Goal: Obtain resource: Download file/media

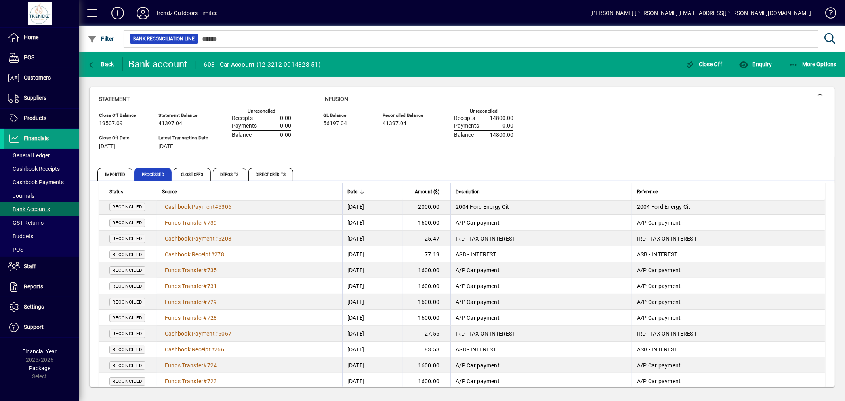
scroll to position [423, 0]
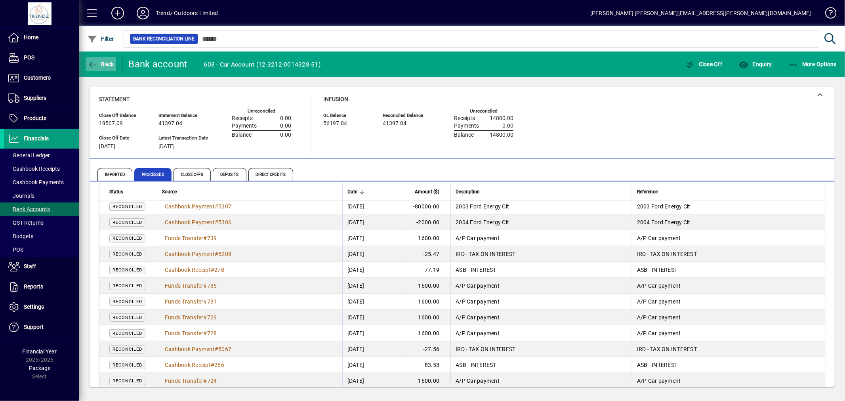
click at [97, 66] on span "Back" at bounding box center [101, 64] width 27 height 6
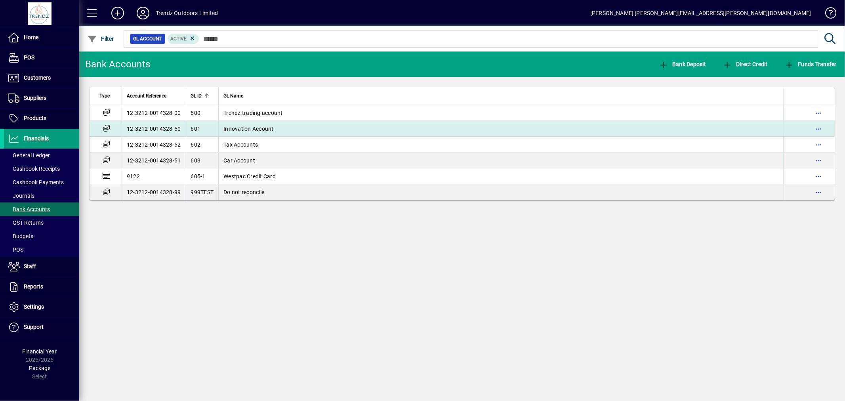
click at [136, 128] on td "12-3212-0014328-50" at bounding box center [154, 129] width 64 height 16
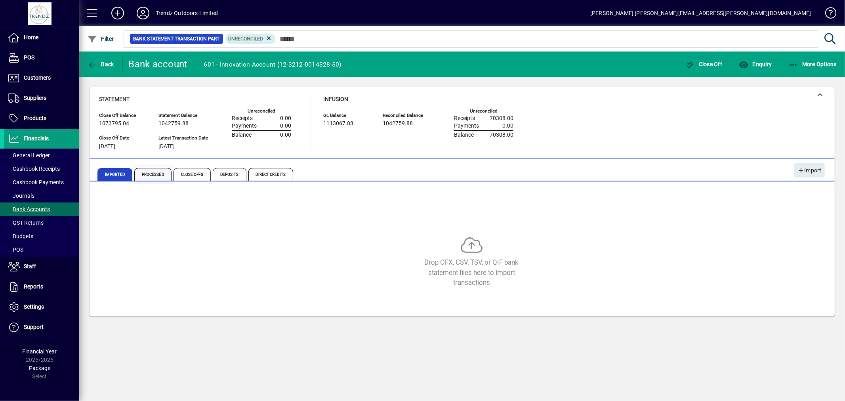
click at [155, 173] on span "Processed" at bounding box center [152, 174] width 37 height 13
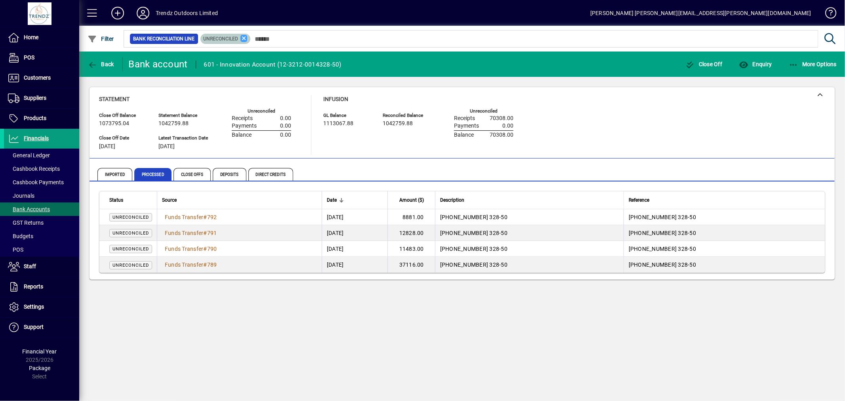
click at [243, 35] on icon at bounding box center [244, 38] width 7 height 7
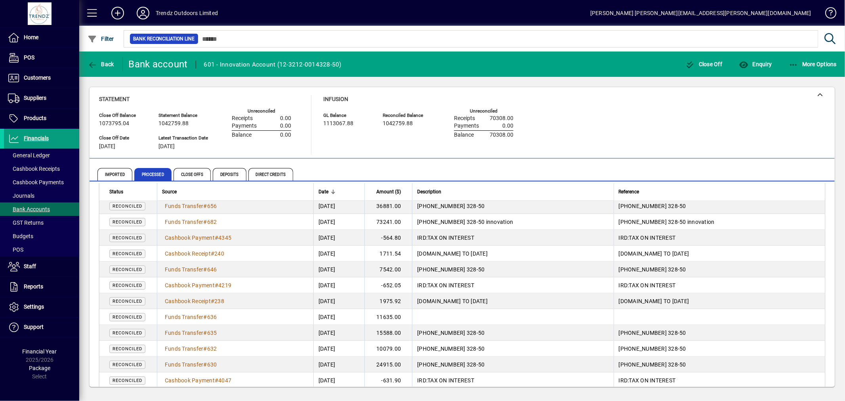
scroll to position [907, 0]
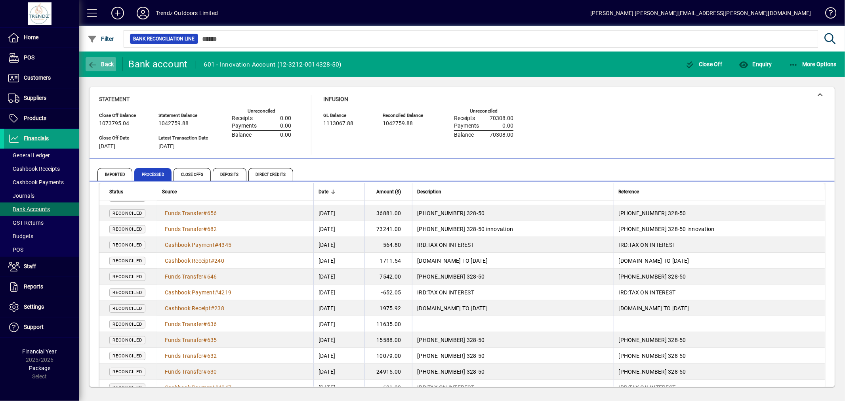
click at [109, 65] on span "Back" at bounding box center [101, 64] width 27 height 6
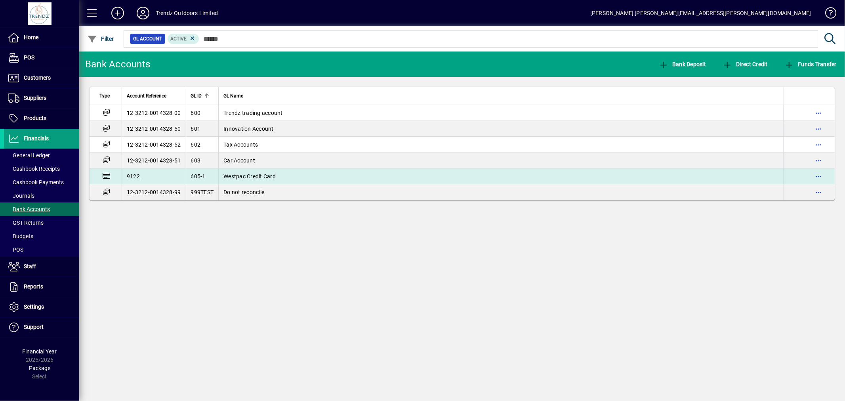
click at [246, 176] on span "Westpac Credit Card" at bounding box center [249, 176] width 52 height 6
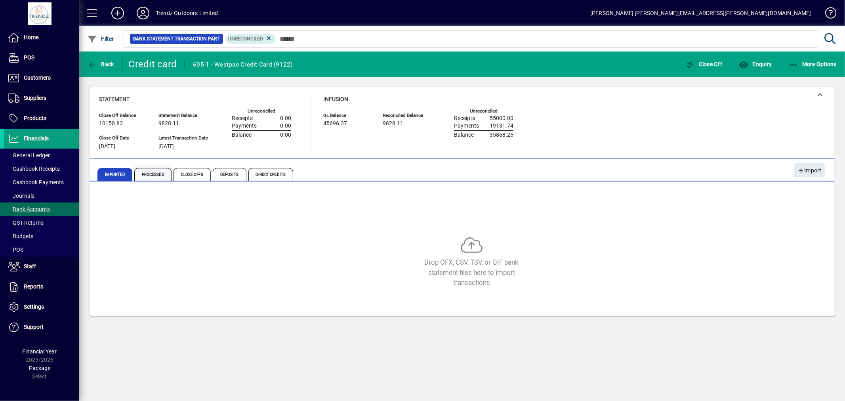
click at [151, 171] on span "Processed" at bounding box center [152, 174] width 37 height 13
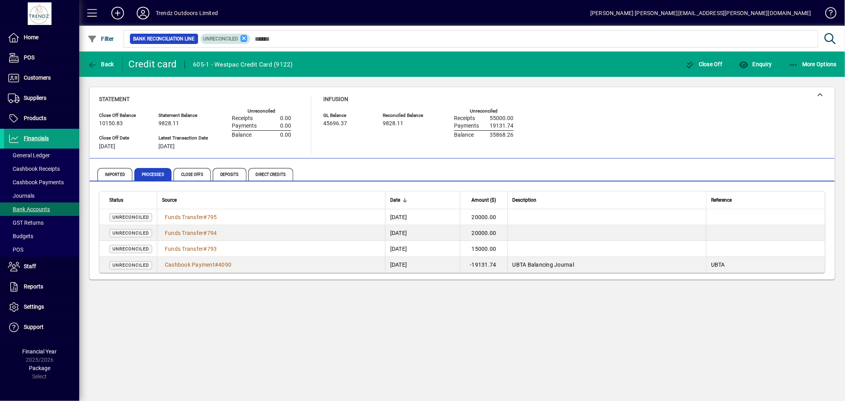
click at [243, 40] on icon at bounding box center [244, 38] width 7 height 7
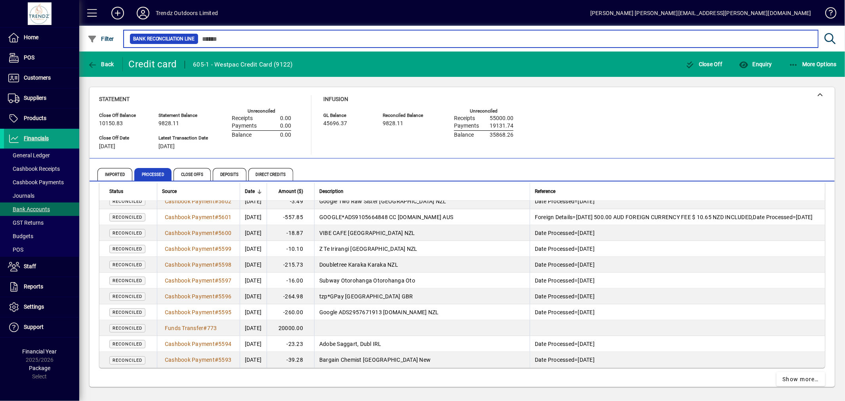
scroll to position [1435, 0]
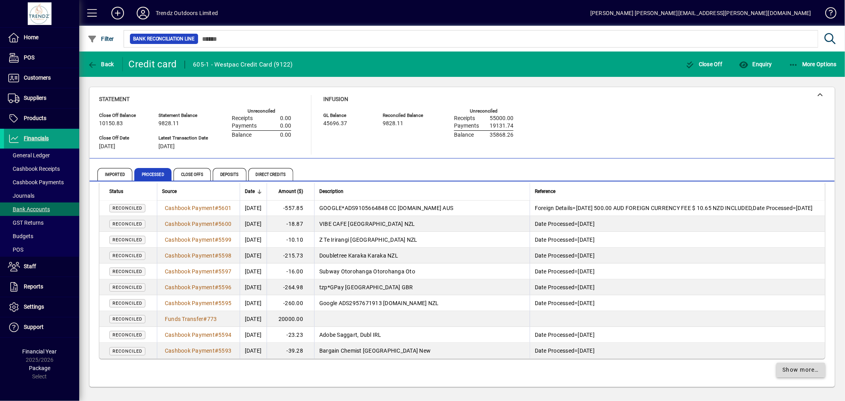
click at [793, 370] on span "Show more…" at bounding box center [801, 370] width 36 height 8
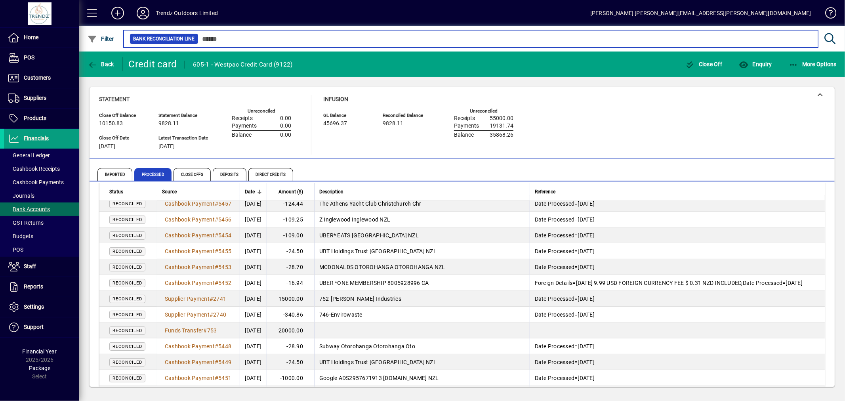
scroll to position [3020, 0]
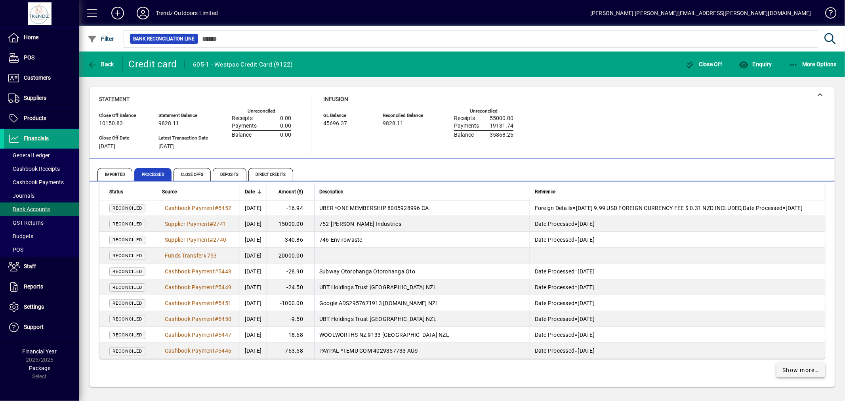
click at [803, 368] on span "Show more…" at bounding box center [801, 370] width 36 height 8
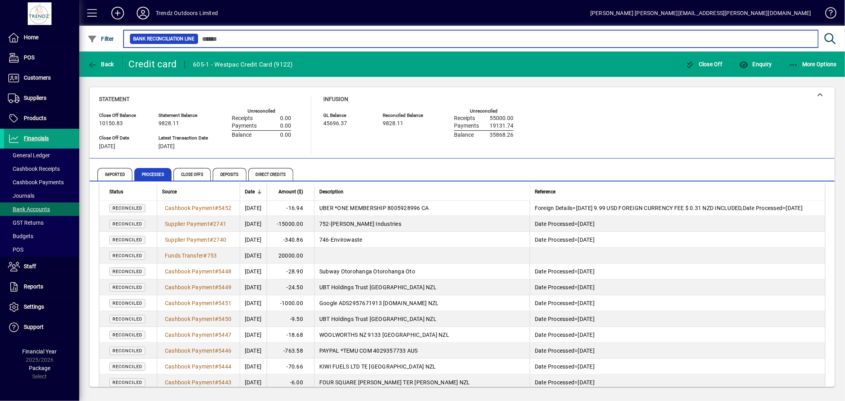
scroll to position [4605, 0]
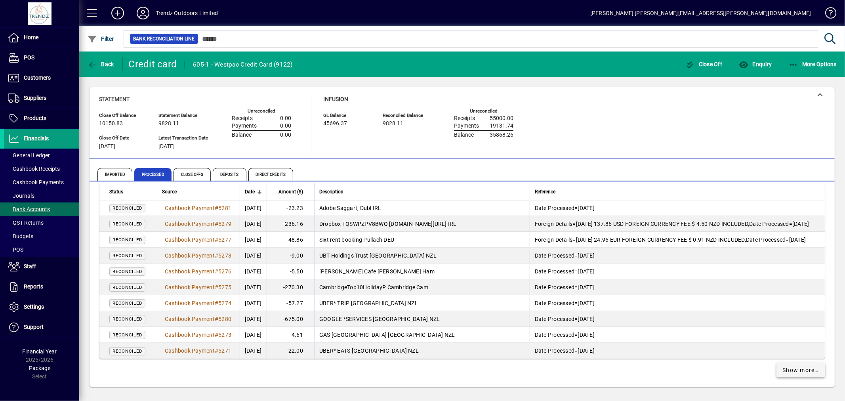
click at [791, 372] on span "Show more…" at bounding box center [801, 370] width 36 height 8
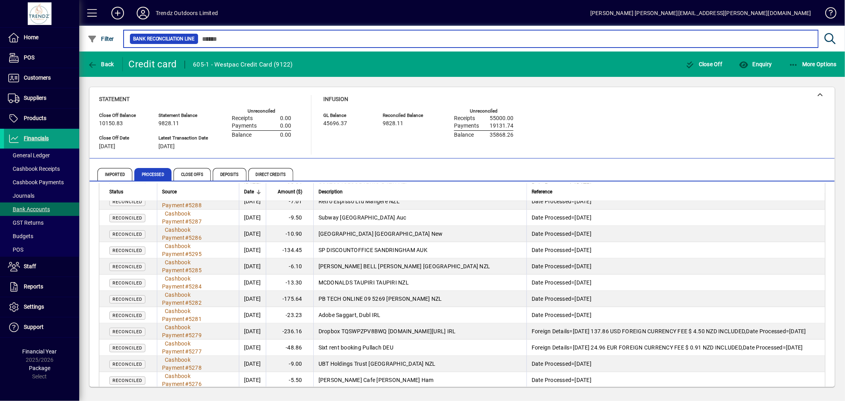
scroll to position [6190, 0]
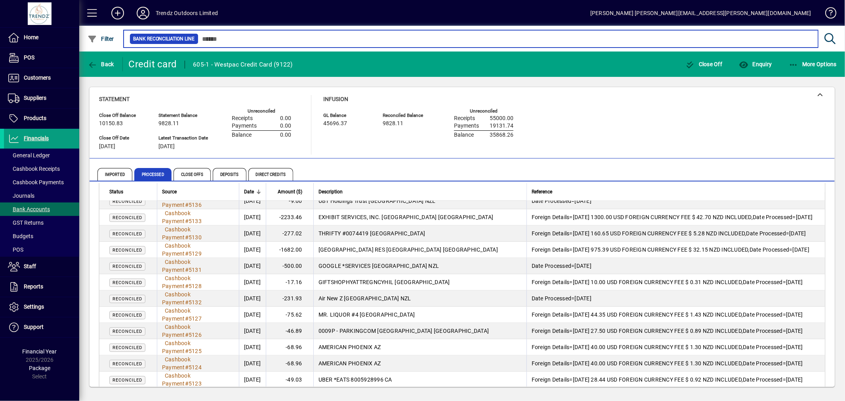
scroll to position [7775, 0]
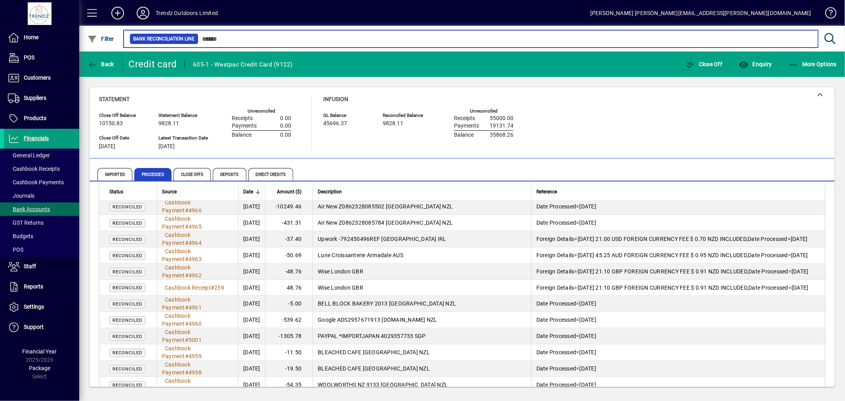
scroll to position [9360, 0]
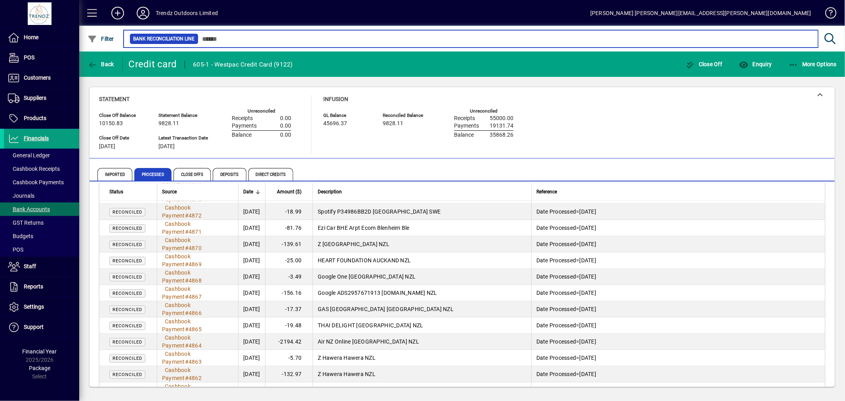
scroll to position [10945, 0]
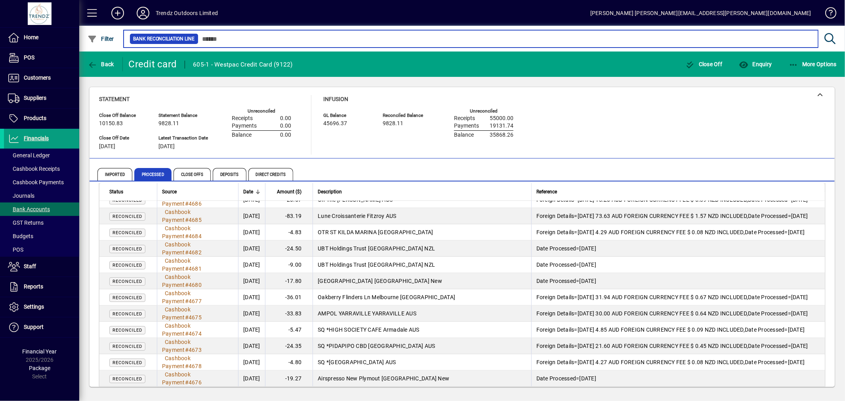
scroll to position [12530, 0]
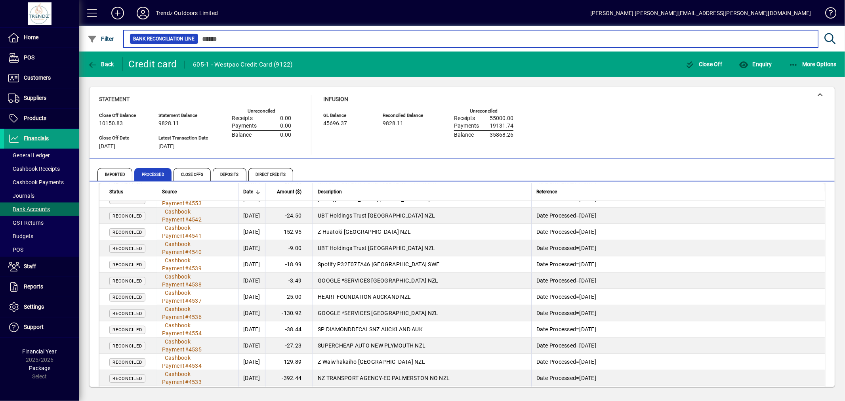
scroll to position [14114, 0]
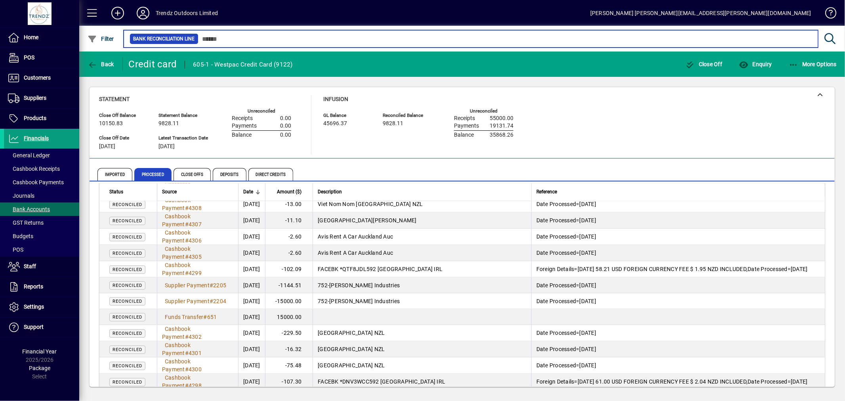
scroll to position [15699, 0]
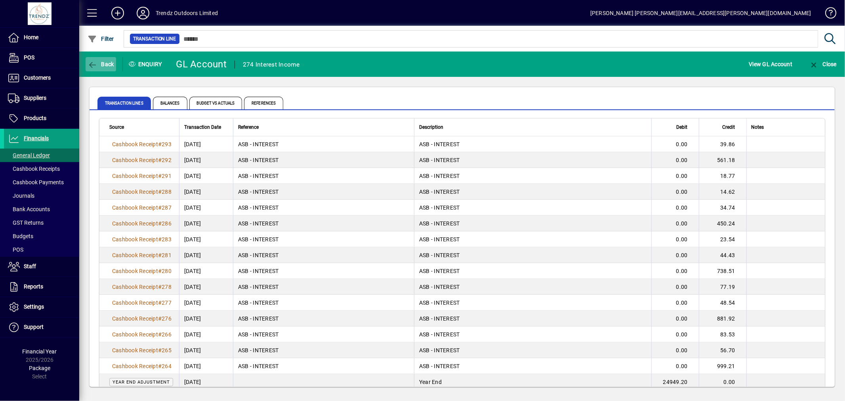
click at [108, 57] on span "button" at bounding box center [101, 64] width 31 height 19
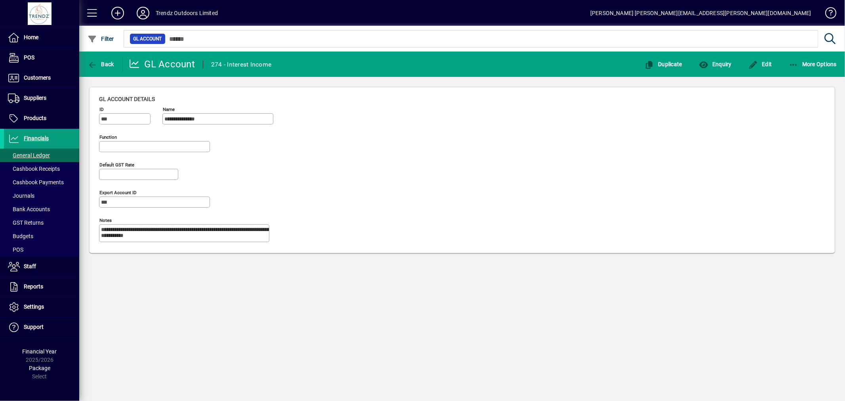
type input "**********"
click at [114, 61] on span "button" at bounding box center [101, 64] width 31 height 19
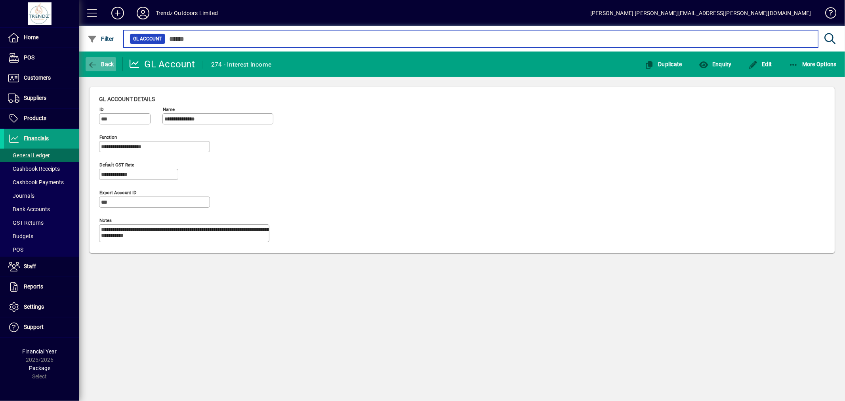
type input "***"
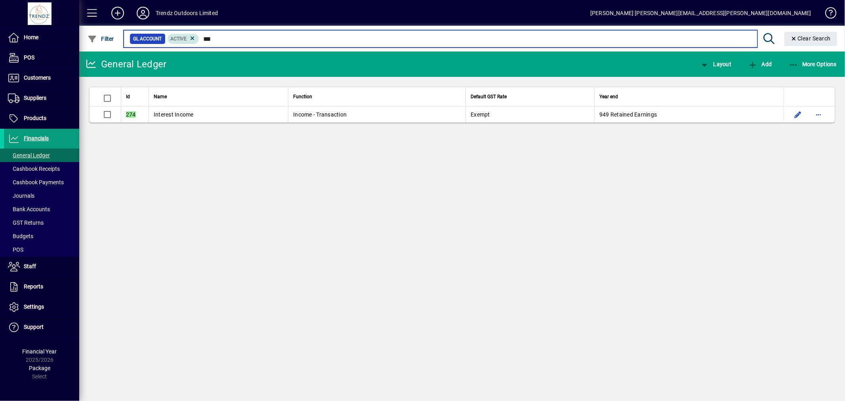
drag, startPoint x: 217, startPoint y: 40, endPoint x: 184, endPoint y: 40, distance: 33.3
click at [184, 40] on div "GL Account Active ***" at bounding box center [441, 38] width 622 height 11
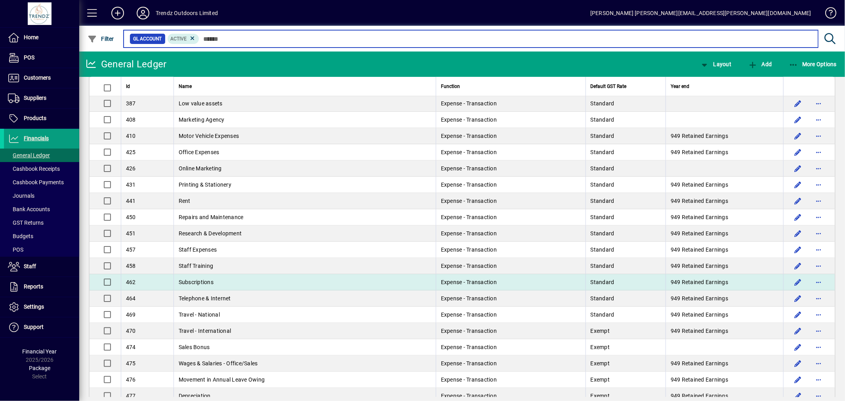
scroll to position [704, 0]
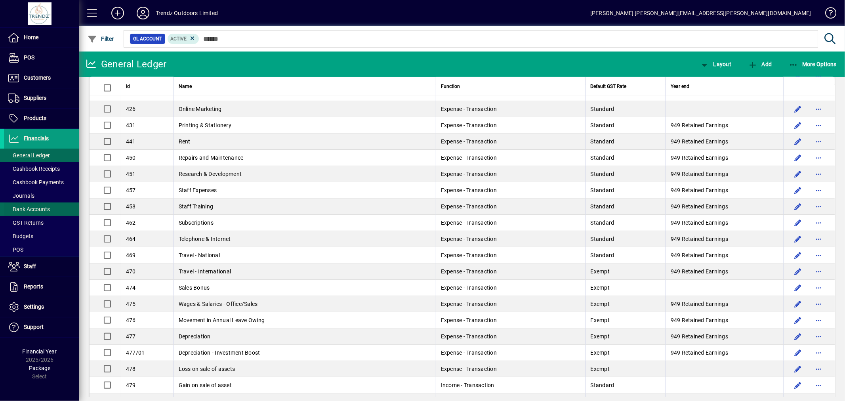
click at [31, 208] on span "Bank Accounts" at bounding box center [29, 209] width 42 height 6
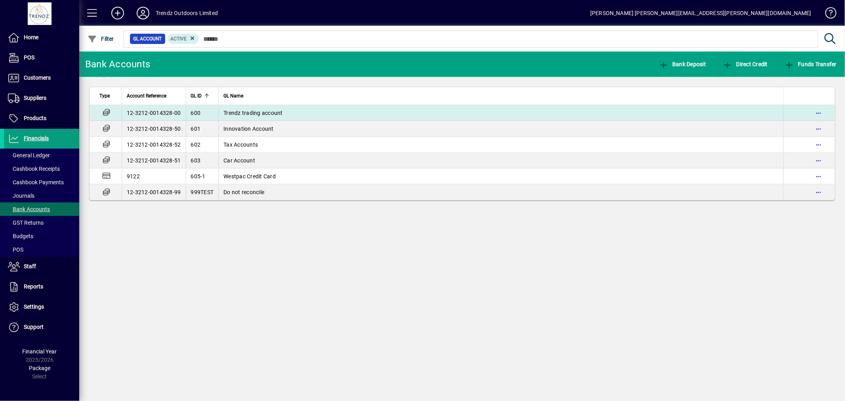
click at [168, 117] on td "12-3212-0014328-00" at bounding box center [154, 113] width 64 height 16
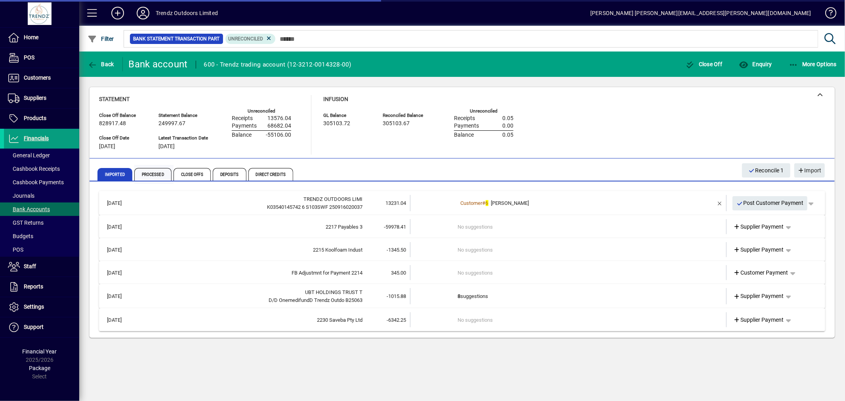
click at [155, 175] on span "Processed" at bounding box center [152, 174] width 37 height 13
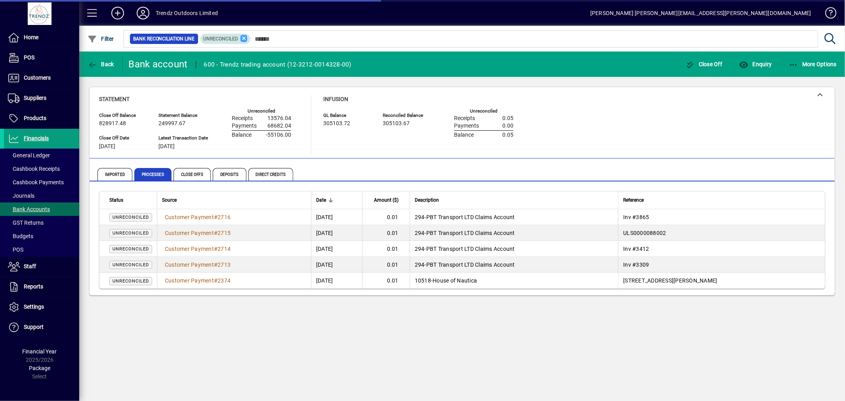
click at [241, 37] on icon at bounding box center [244, 38] width 7 height 7
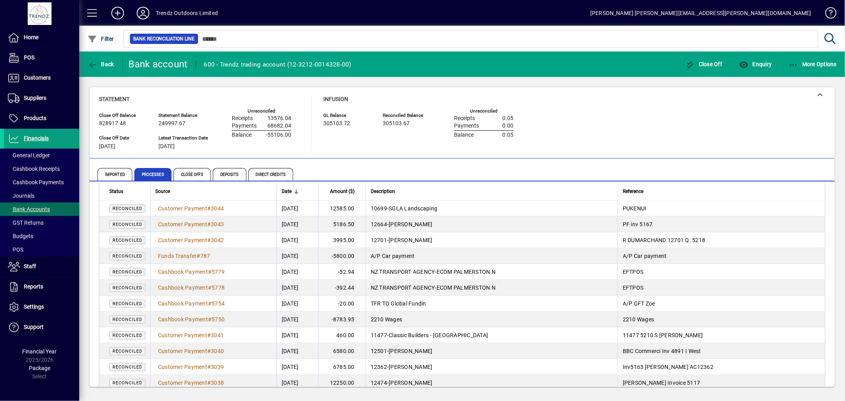
scroll to position [1435, 0]
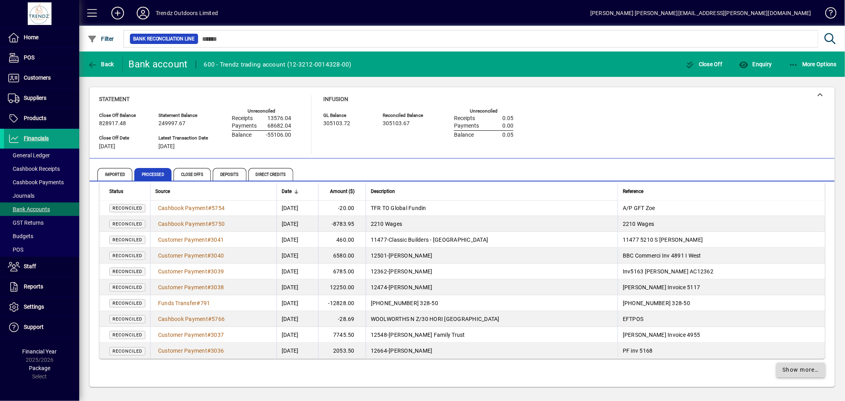
click at [809, 369] on span "Show more…" at bounding box center [801, 370] width 36 height 8
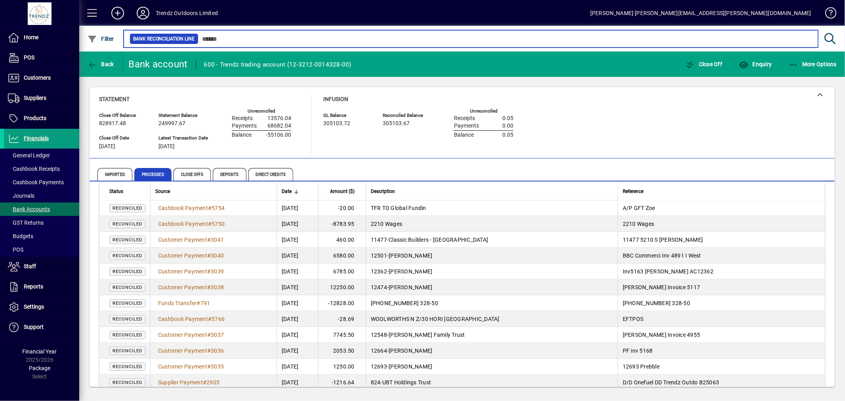
scroll to position [3020, 0]
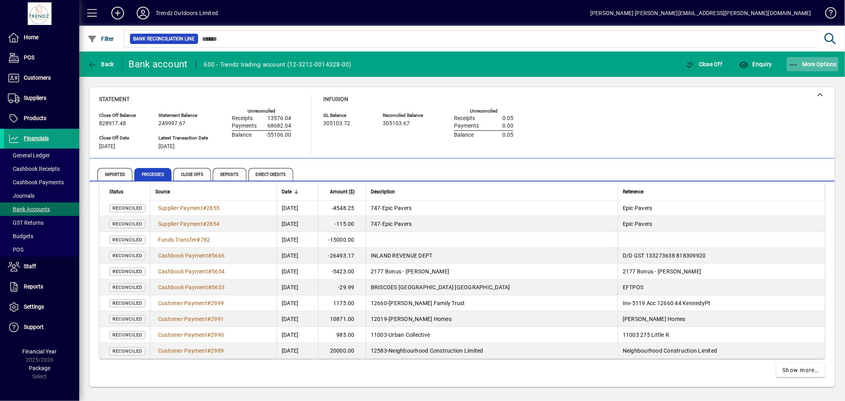
click at [806, 72] on span "button" at bounding box center [813, 64] width 52 height 19
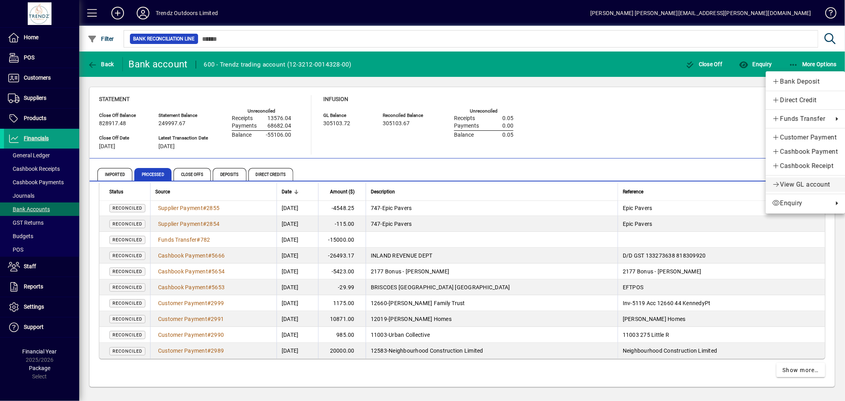
click at [798, 182] on span "View GL account" at bounding box center [805, 185] width 67 height 10
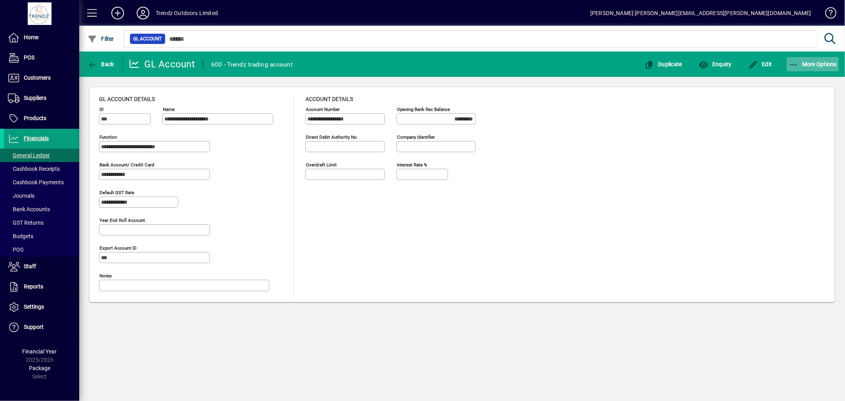
click at [803, 64] on span "More Options" at bounding box center [813, 64] width 48 height 6
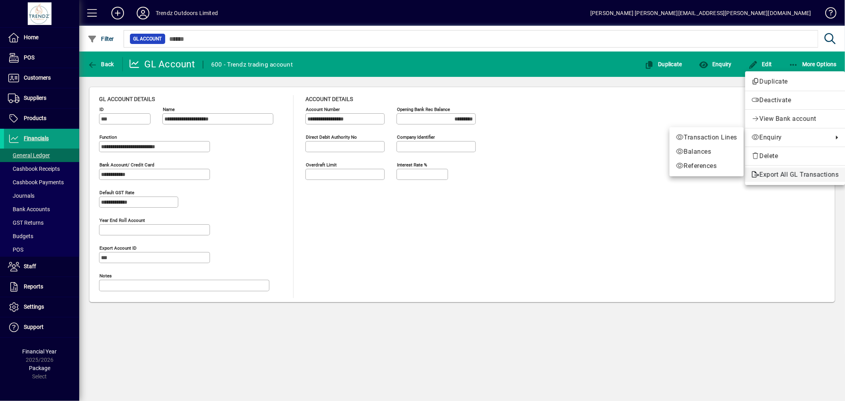
click at [781, 176] on span "Export All GL Transactions" at bounding box center [795, 175] width 87 height 10
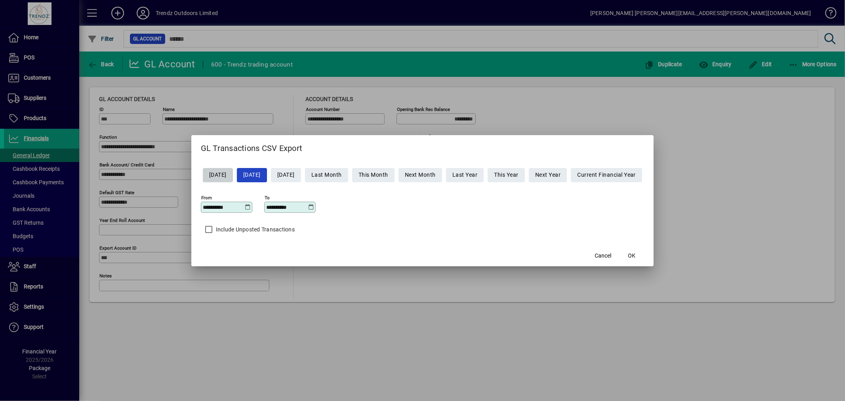
click at [245, 206] on icon at bounding box center [248, 207] width 6 height 6
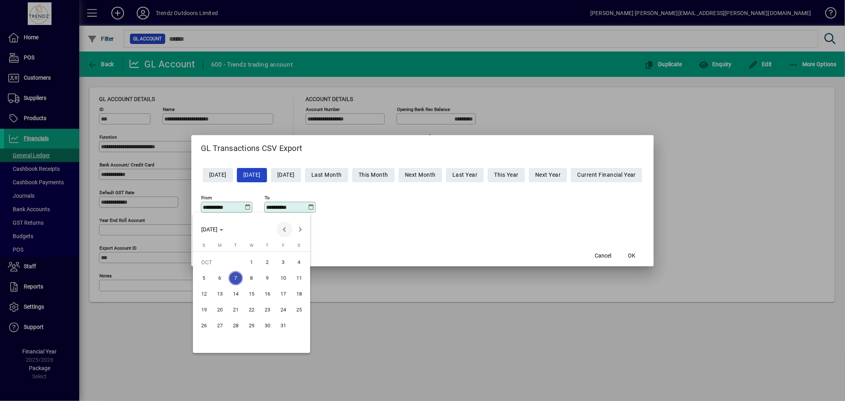
click at [288, 233] on span "Previous month" at bounding box center [285, 229] width 16 height 16
click at [287, 231] on span "Previous month" at bounding box center [285, 229] width 16 height 16
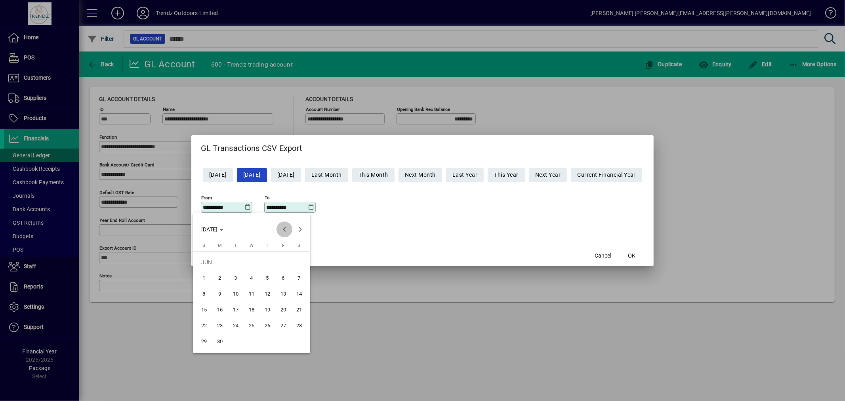
click at [287, 231] on span "Previous month" at bounding box center [285, 229] width 16 height 16
drag, startPoint x: 288, startPoint y: 224, endPoint x: 320, endPoint y: 237, distance: 34.5
click at [290, 233] on span "Previous month" at bounding box center [285, 229] width 16 height 16
click at [529, 297] on div at bounding box center [422, 200] width 845 height 401
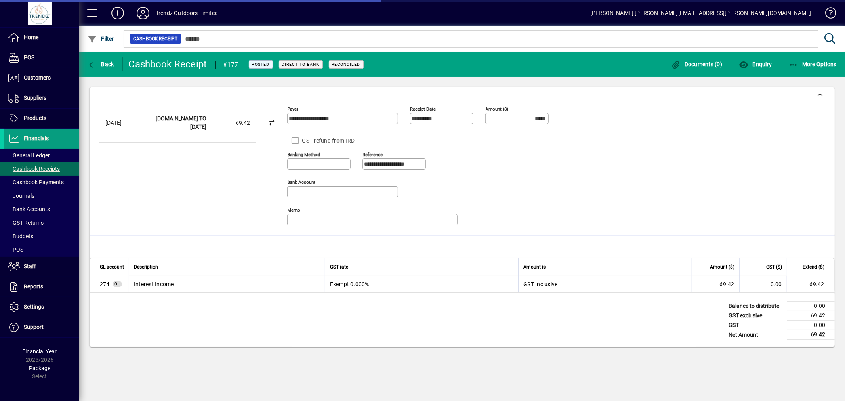
type input "**********"
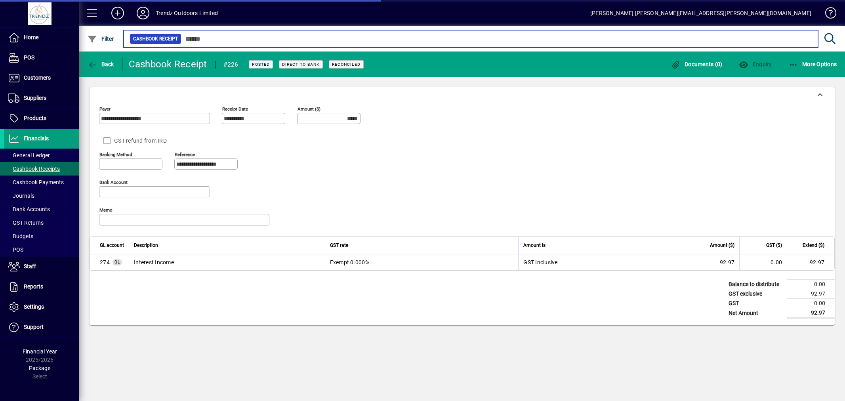
type input "**********"
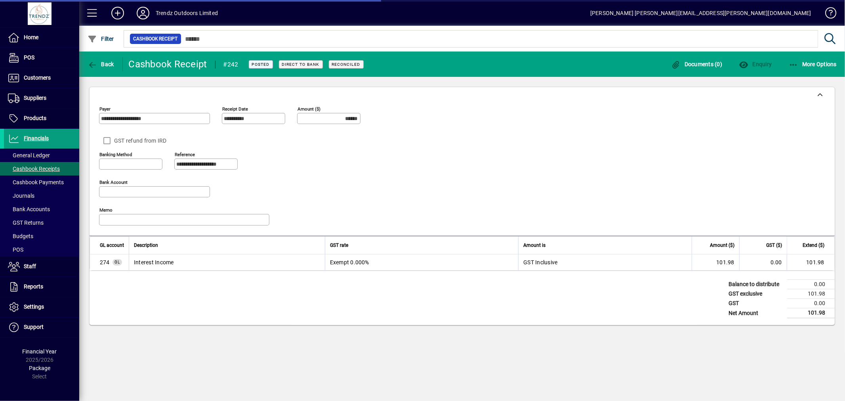
type input "**********"
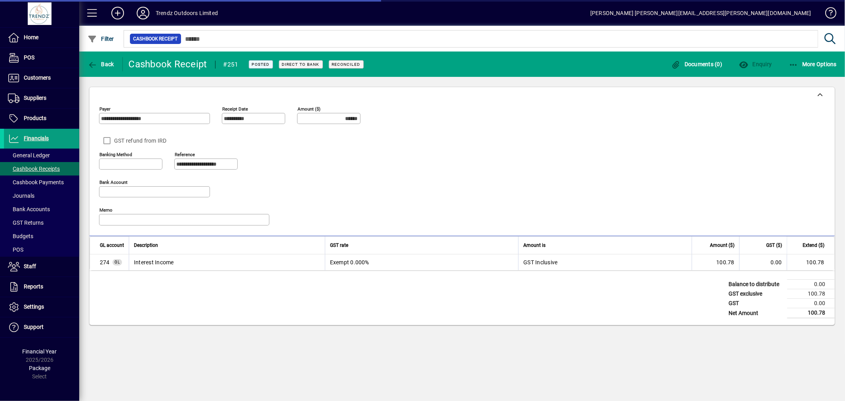
type input "**********"
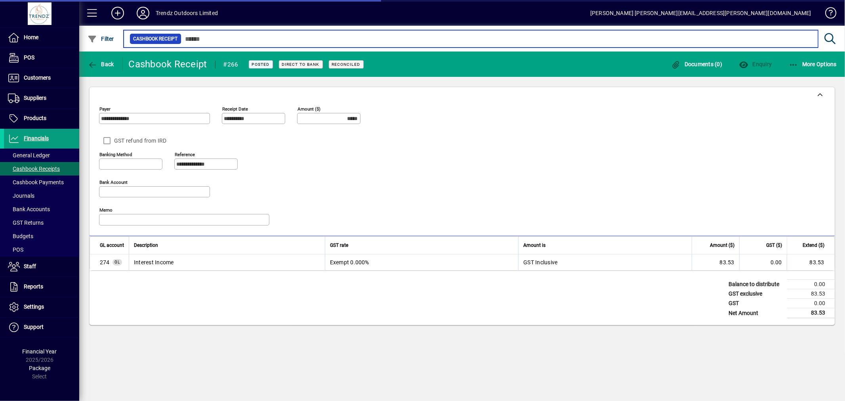
type input "**********"
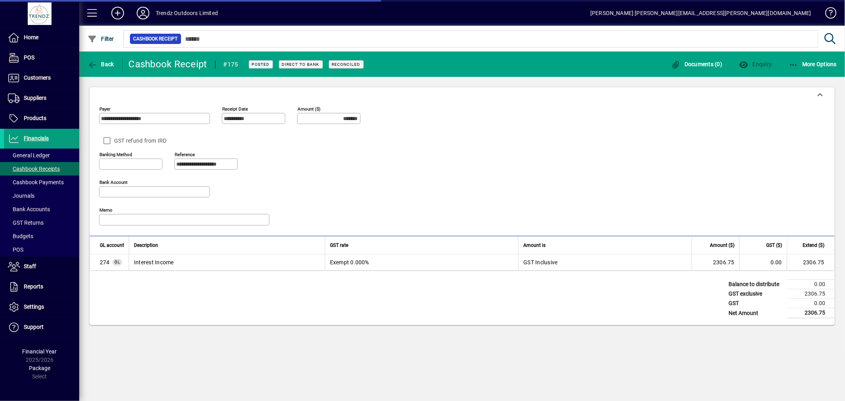
type input "**********"
